Goal: Task Accomplishment & Management: Complete application form

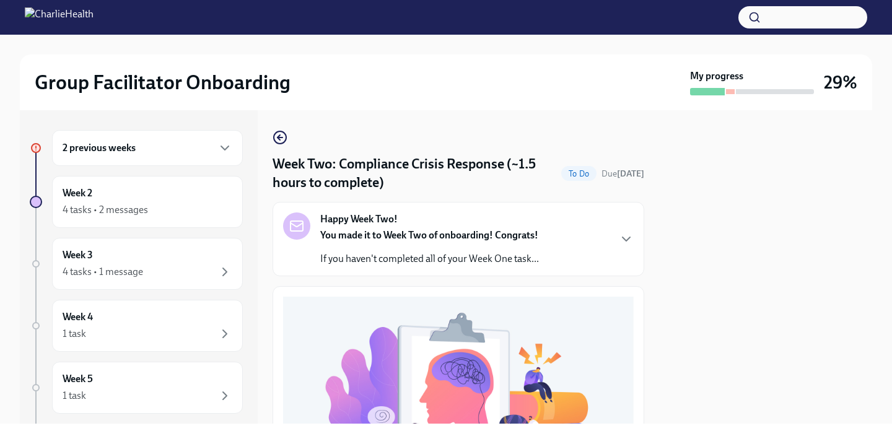
scroll to position [411, 0]
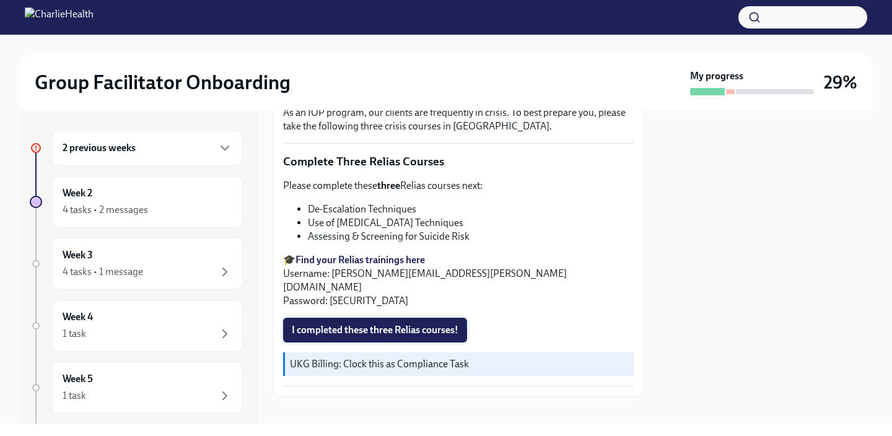
click at [412, 324] on button "I completed these three Relias courses!" at bounding box center [375, 330] width 184 height 25
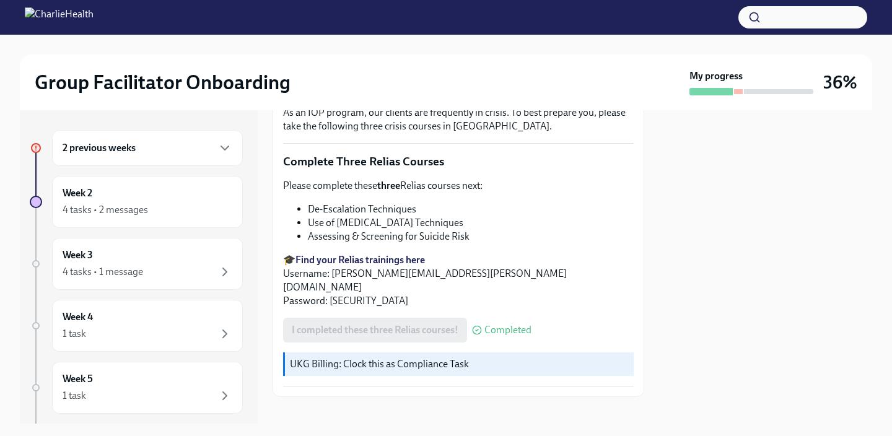
scroll to position [0, 0]
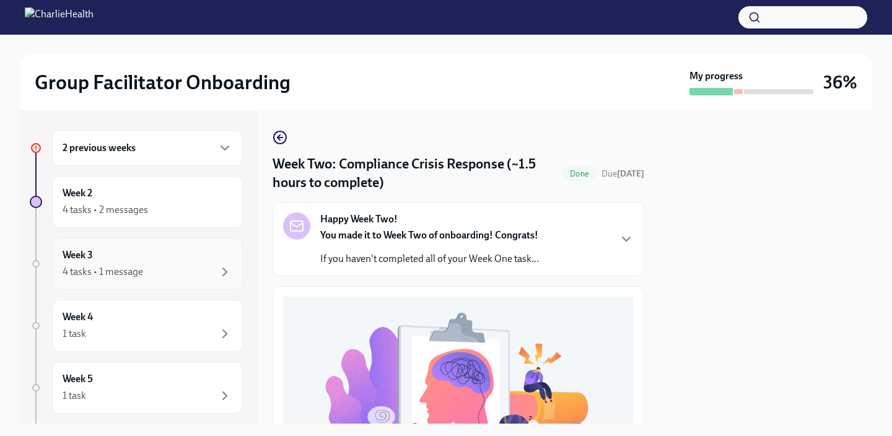
click at [132, 271] on div "4 tasks • 1 message" at bounding box center [103, 272] width 81 height 14
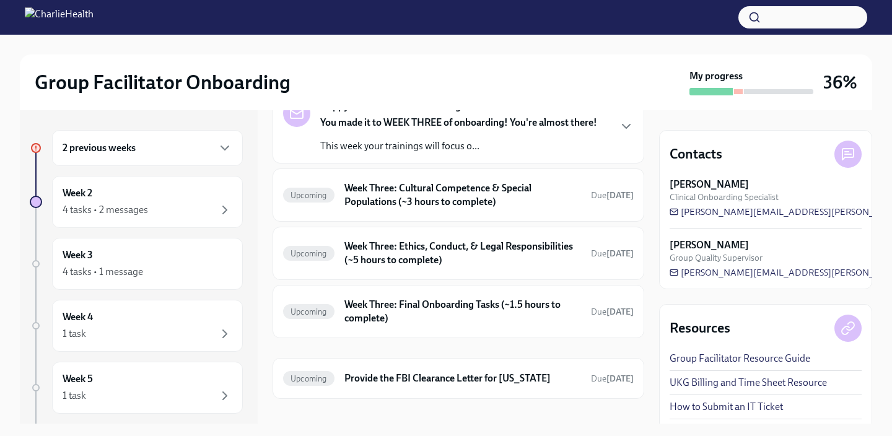
scroll to position [93, 0]
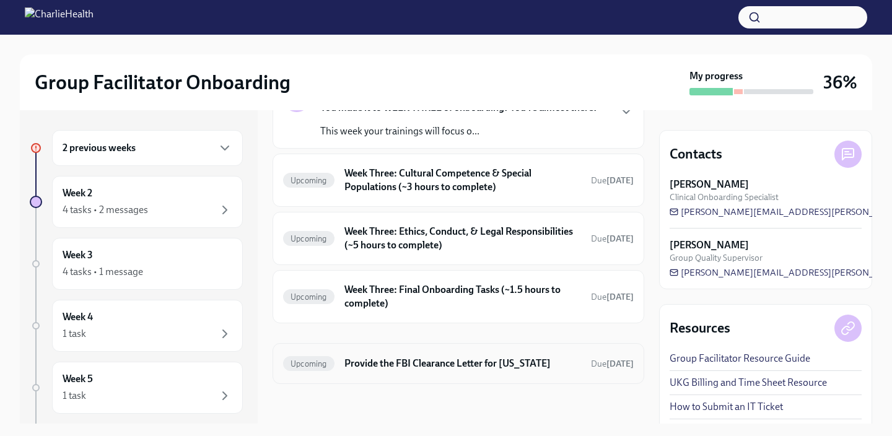
click at [536, 358] on h6 "Provide the FBI Clearance Letter for Pennsylvania" at bounding box center [463, 364] width 237 height 14
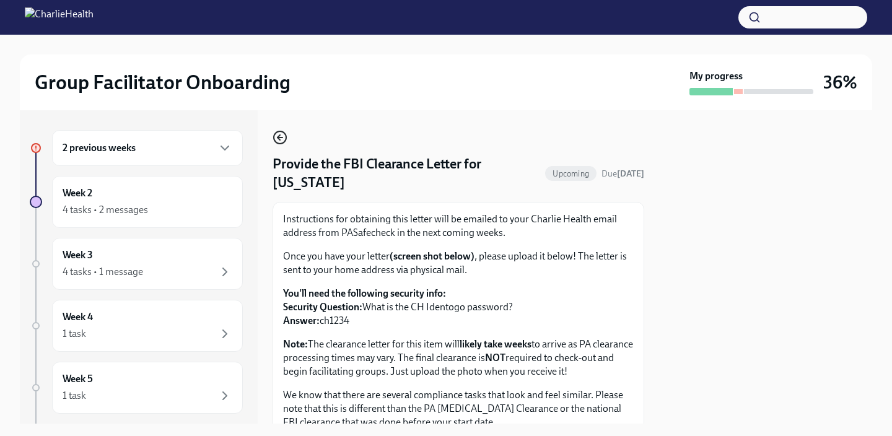
click at [275, 134] on circle "button" at bounding box center [280, 137] width 12 height 12
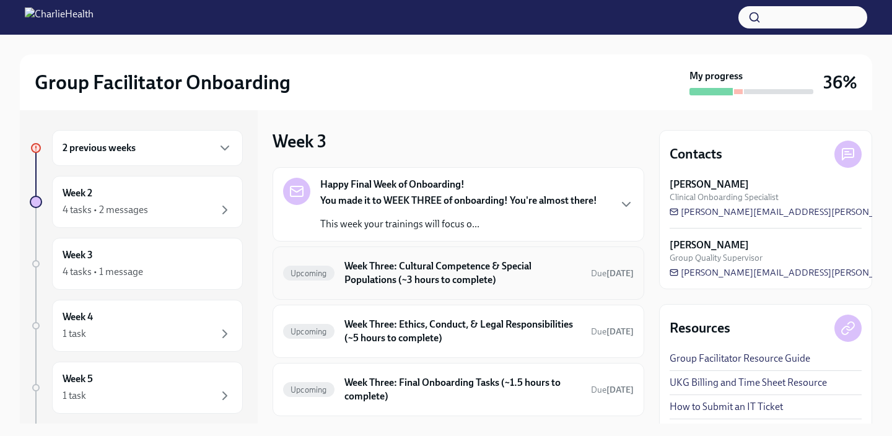
click at [436, 263] on h6 "Week Three: Cultural Competence & Special Populations (~3 hours to complete)" at bounding box center [463, 273] width 237 height 27
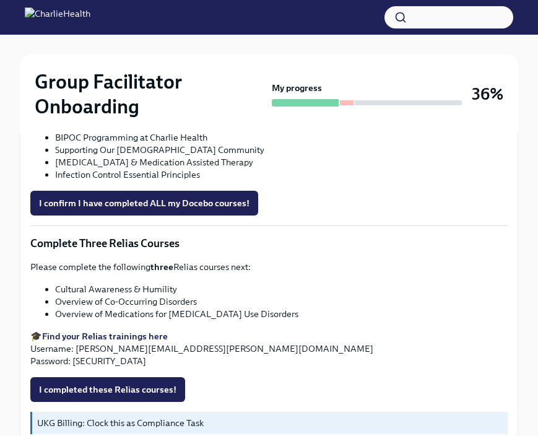
scroll to position [1008, 0]
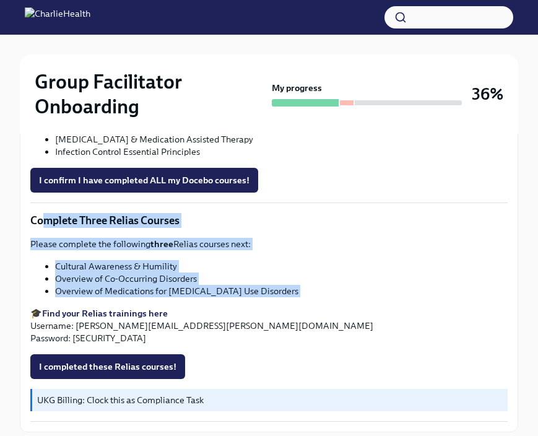
drag, startPoint x: 42, startPoint y: 219, endPoint x: 241, endPoint y: 302, distance: 216.1
click at [241, 302] on div "Please complete the following three Relias courses next: Cultural Awareness & H…" at bounding box center [269, 291] width 478 height 107
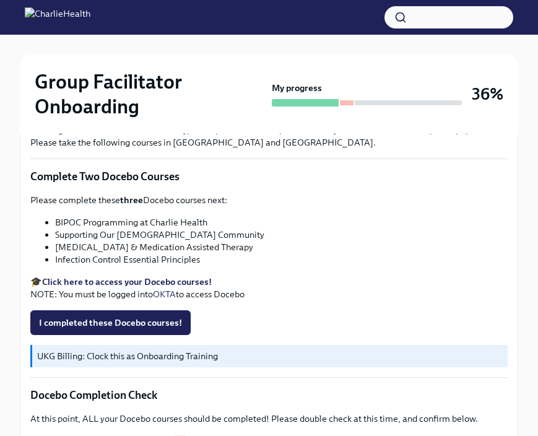
scroll to position [473, 0]
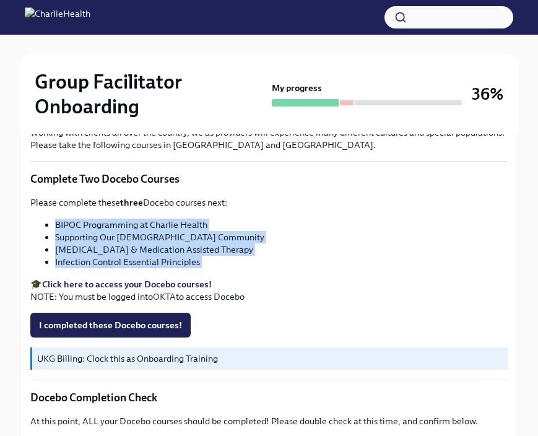
drag, startPoint x: 255, startPoint y: 271, endPoint x: 41, endPoint y: 227, distance: 219.0
click at [41, 227] on div "Please complete these three Docebo courses next: BIPOC Programming at Charlie H…" at bounding box center [269, 249] width 478 height 107
copy div "BIPOC Programming at Charlie Health Supporting Our LGBTQIA+ Community Substance…"
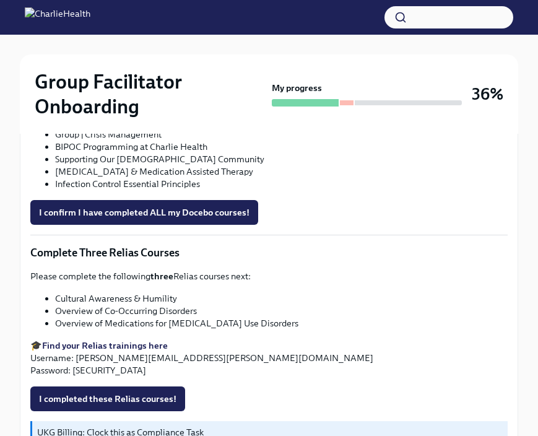
scroll to position [988, 0]
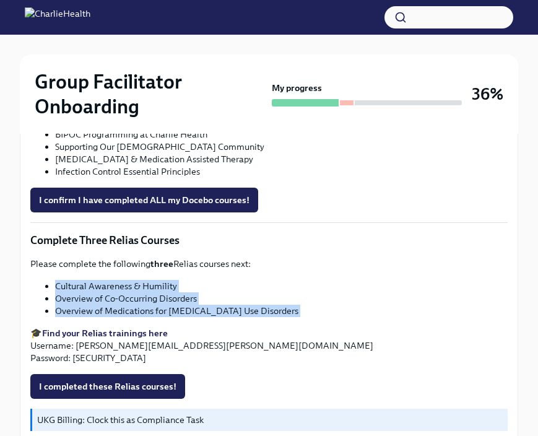
drag, startPoint x: 259, startPoint y: 319, endPoint x: 46, endPoint y: 283, distance: 216.3
click at [46, 283] on div "Please complete the following three Relias courses next: Cultural Awareness & H…" at bounding box center [269, 311] width 478 height 107
copy div "Cultural Awareness & Humility Overview of Co-Occurring Disorders Overview of Me…"
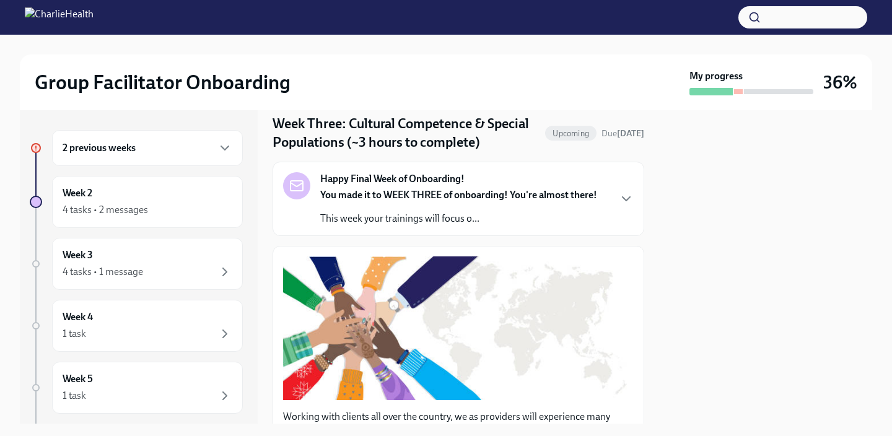
scroll to position [40, 0]
click at [120, 328] on div "1 task" at bounding box center [148, 334] width 170 height 15
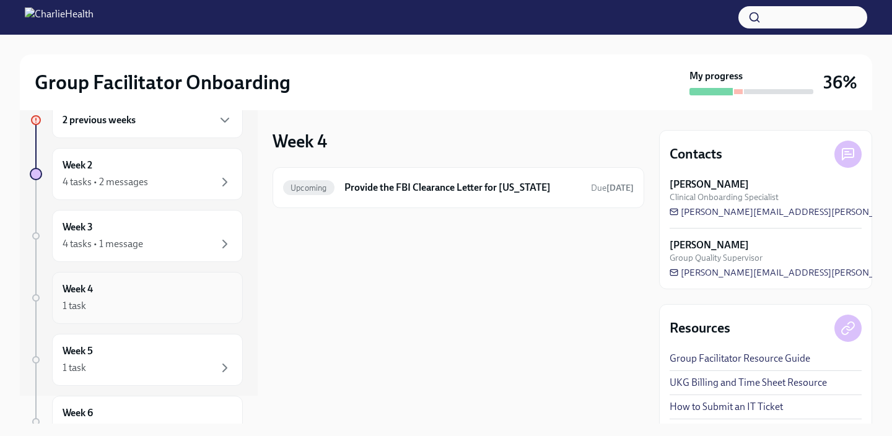
scroll to position [33, 0]
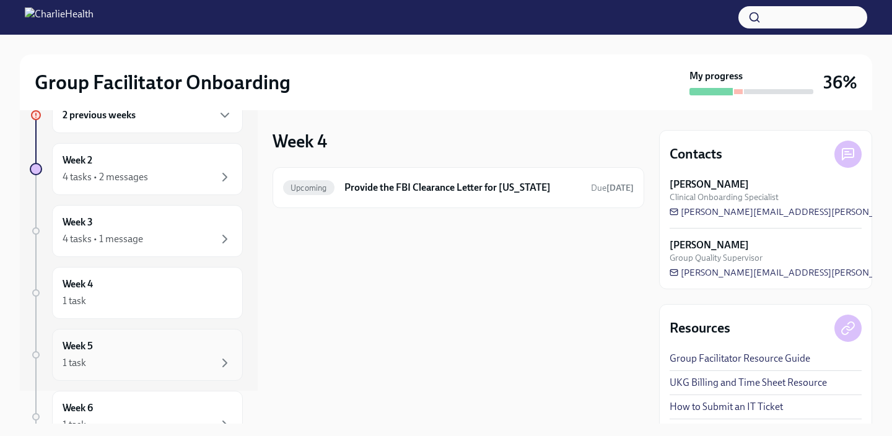
click at [122, 350] on div "Week 5 1 task" at bounding box center [148, 355] width 170 height 31
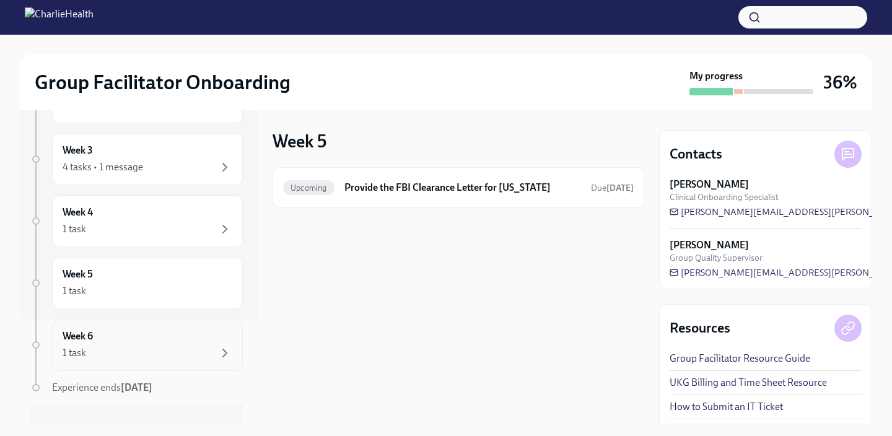
scroll to position [116, 0]
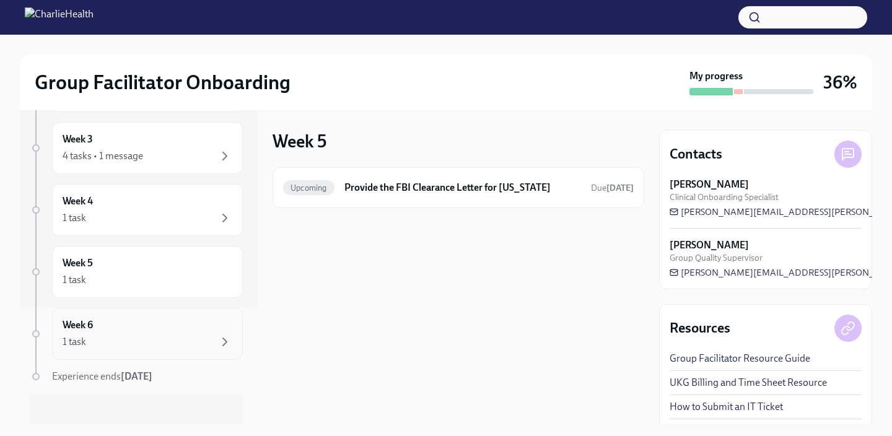
click at [149, 338] on div "1 task" at bounding box center [148, 342] width 170 height 15
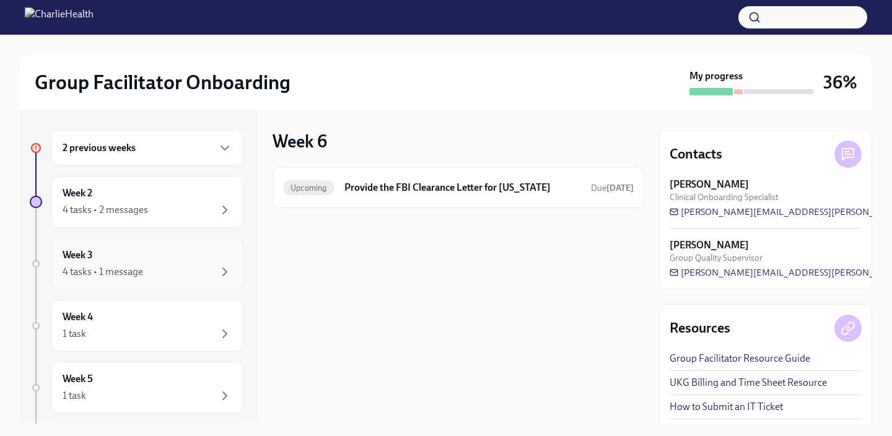
click at [159, 266] on div "4 tasks • 1 message" at bounding box center [148, 272] width 170 height 15
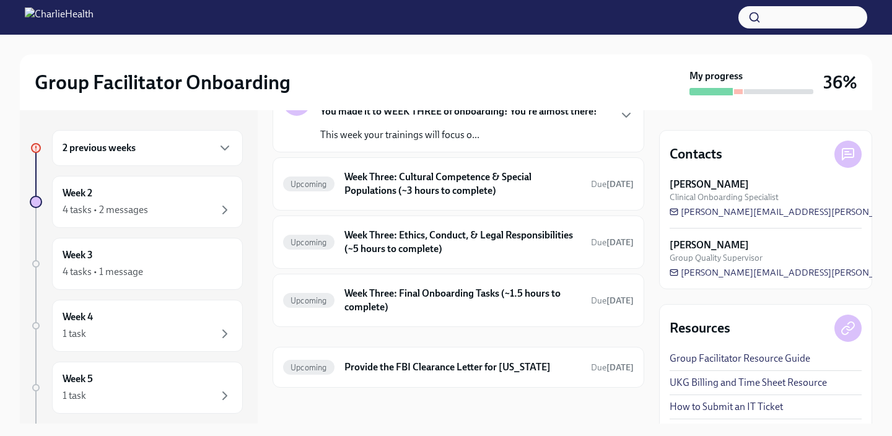
scroll to position [93, 0]
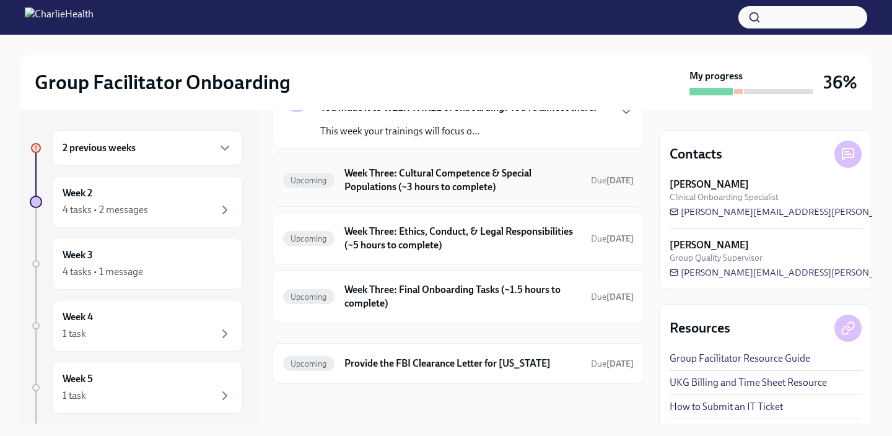
click at [482, 190] on h6 "Week Three: Cultural Competence & Special Populations (~3 hours to complete)" at bounding box center [463, 180] width 237 height 27
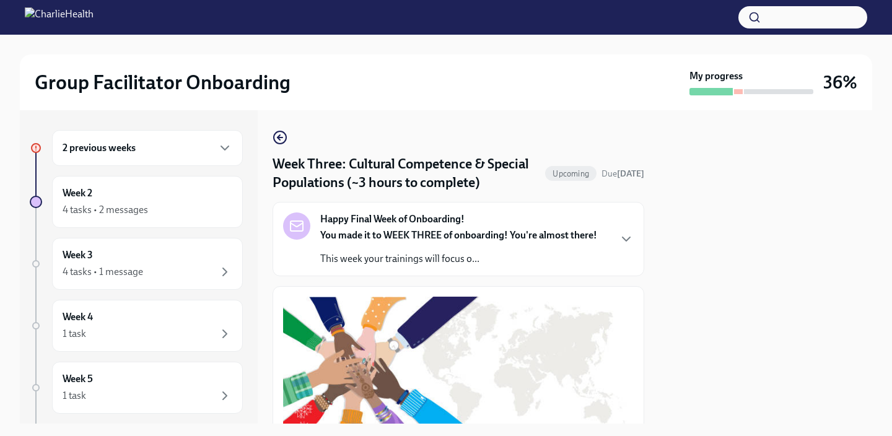
click at [271, 135] on div "2 previous weeks Week 2 4 tasks • 2 messages Week 3 4 tasks • 1 message Week 4 …" at bounding box center [446, 267] width 853 height 314
click at [278, 139] on icon "button" at bounding box center [280, 137] width 15 height 15
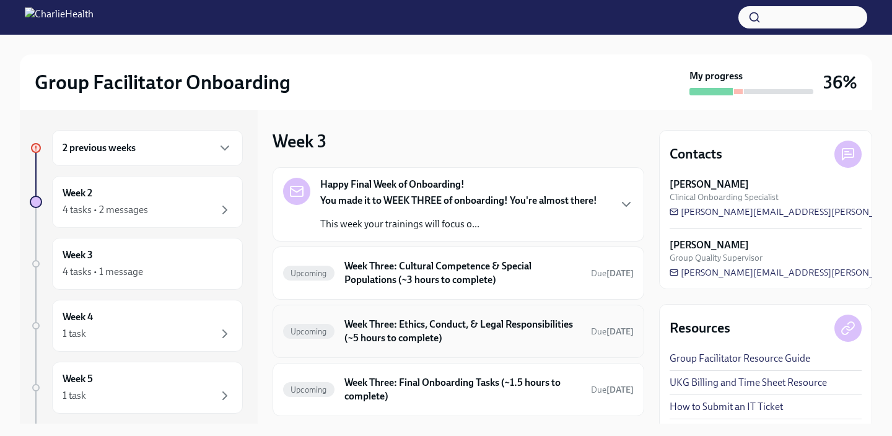
click at [423, 323] on h6 "Week Three: Ethics, Conduct, & Legal Responsibilities (~5 hours to complete)" at bounding box center [463, 331] width 237 height 27
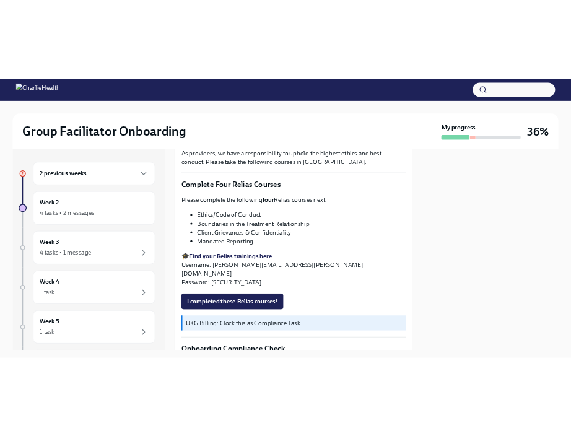
scroll to position [463, 0]
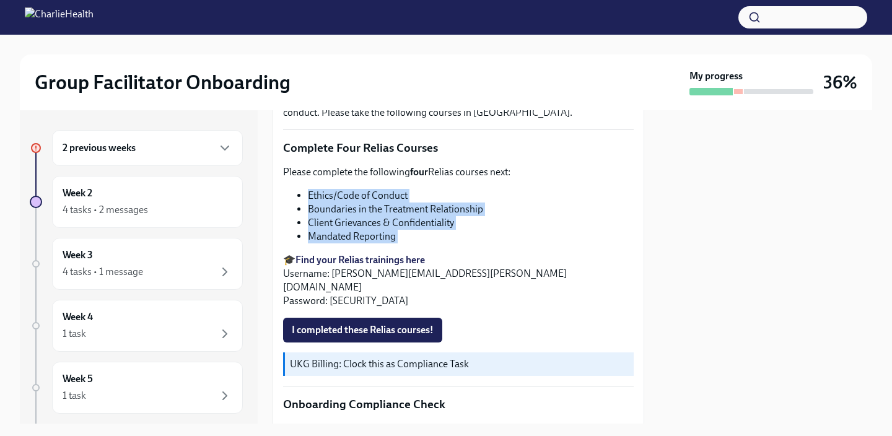
drag, startPoint x: 429, startPoint y: 255, endPoint x: 284, endPoint y: 202, distance: 154.3
click at [284, 201] on div "Please complete the following four Relias courses next: Ethics/Code of Conduct …" at bounding box center [458, 236] width 351 height 143
copy div "Ethics/Code of Conduct Boundaries in the Treatment Relationship Client Grievanc…"
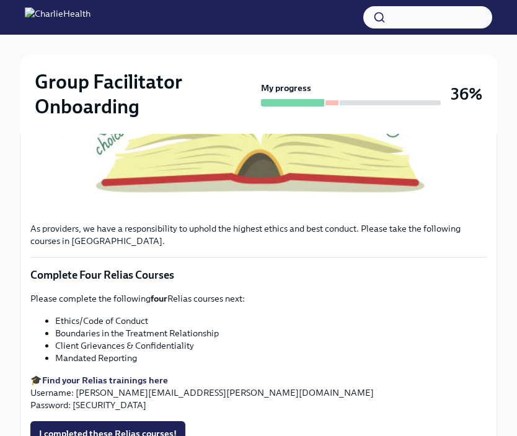
scroll to position [581, 0]
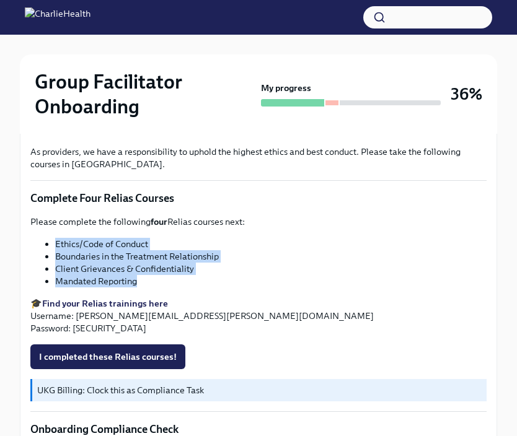
drag, startPoint x: 204, startPoint y: 283, endPoint x: 22, endPoint y: 247, distance: 185.2
click at [22, 247] on div "As providers, we have a responsibility to uphold the highest ethics and best co…" at bounding box center [258, 199] width 477 height 794
copy ul "Ethics/Code of Conduct Boundaries in the Treatment Relationship Client Grievanc…"
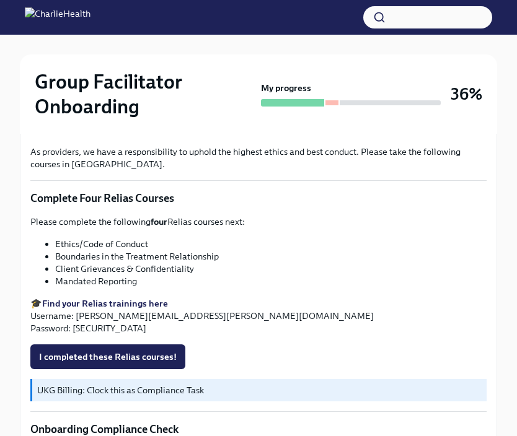
click at [169, 260] on li "Boundaries in the Treatment Relationship" at bounding box center [270, 256] width 431 height 12
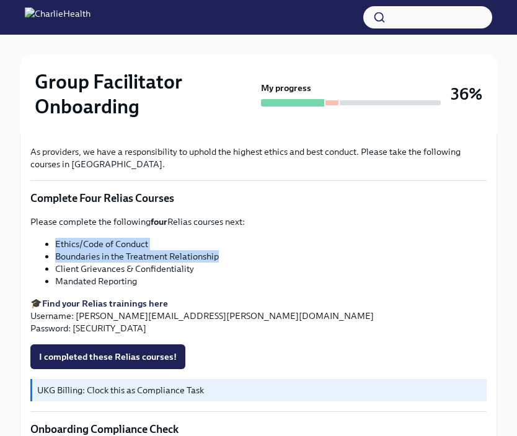
drag, startPoint x: 236, startPoint y: 255, endPoint x: 49, endPoint y: 244, distance: 187.5
click at [49, 244] on ul "Ethics/Code of Conduct Boundaries in the Treatment Relationship Client Grievanc…" at bounding box center [258, 263] width 456 height 50
copy ul "Ethics/Code of Conduct Boundaries in the Treatment Relationship"
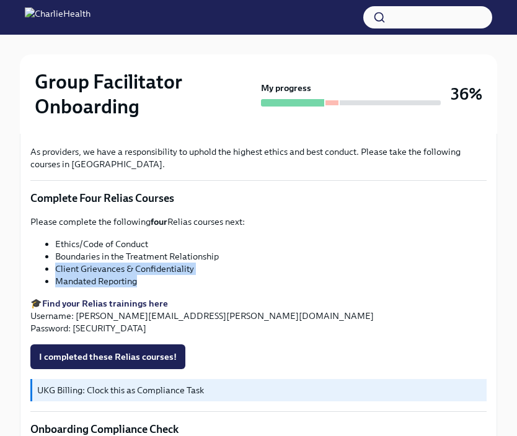
drag, startPoint x: 171, startPoint y: 285, endPoint x: 48, endPoint y: 266, distance: 124.7
click at [46, 266] on ul "Ethics/Code of Conduct Boundaries in the Treatment Relationship Client Grievanc…" at bounding box center [258, 263] width 456 height 50
copy ul "Client Grievances & Confidentiality Mandated Reporting"
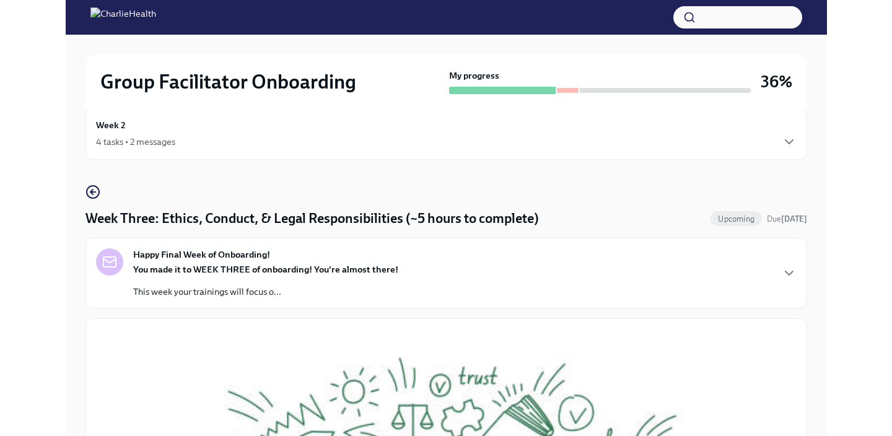
scroll to position [0, 0]
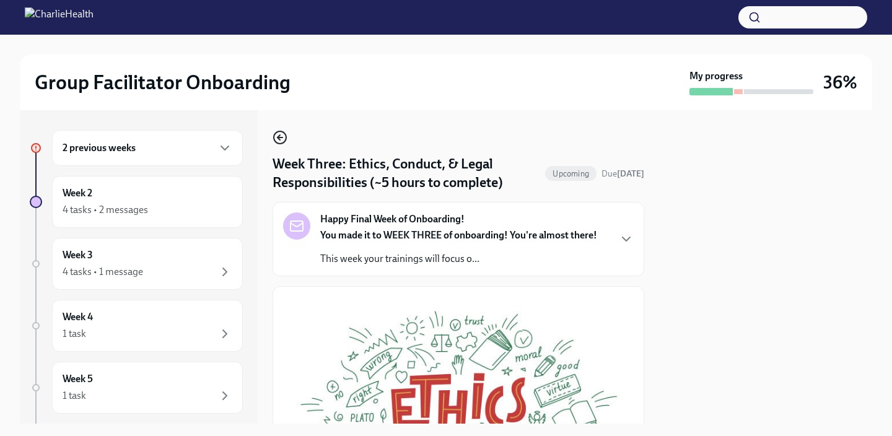
click at [286, 138] on circle "button" at bounding box center [280, 137] width 12 height 12
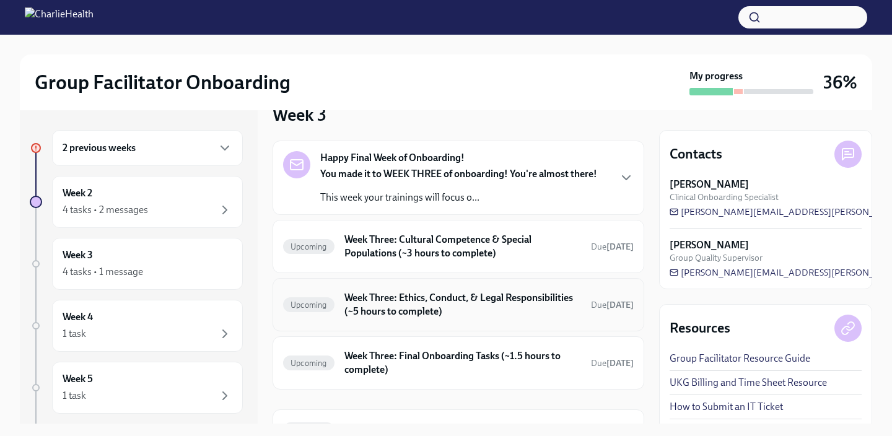
scroll to position [31, 0]
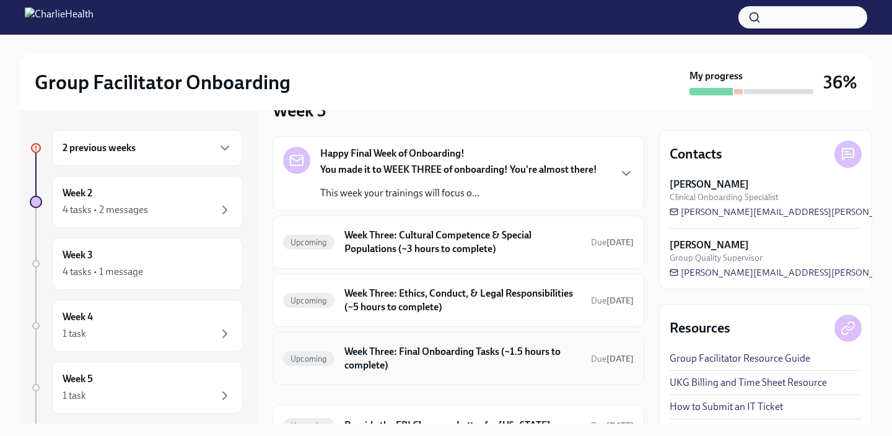
click at [426, 364] on h6 "Week Three: Final Onboarding Tasks (~1.5 hours to complete)" at bounding box center [463, 358] width 237 height 27
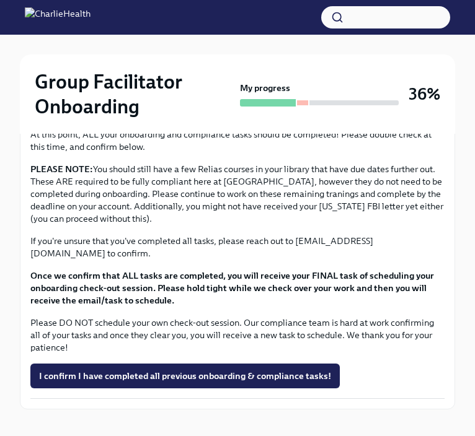
scroll to position [1092, 0]
